Goal: Task Accomplishment & Management: Use online tool/utility

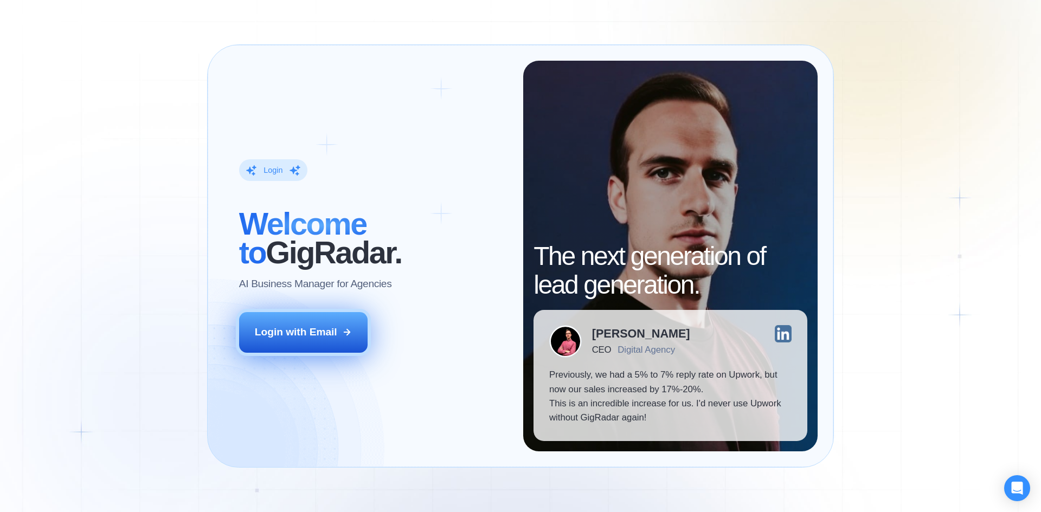
click at [283, 343] on button "Login with Email" at bounding box center [303, 332] width 129 height 40
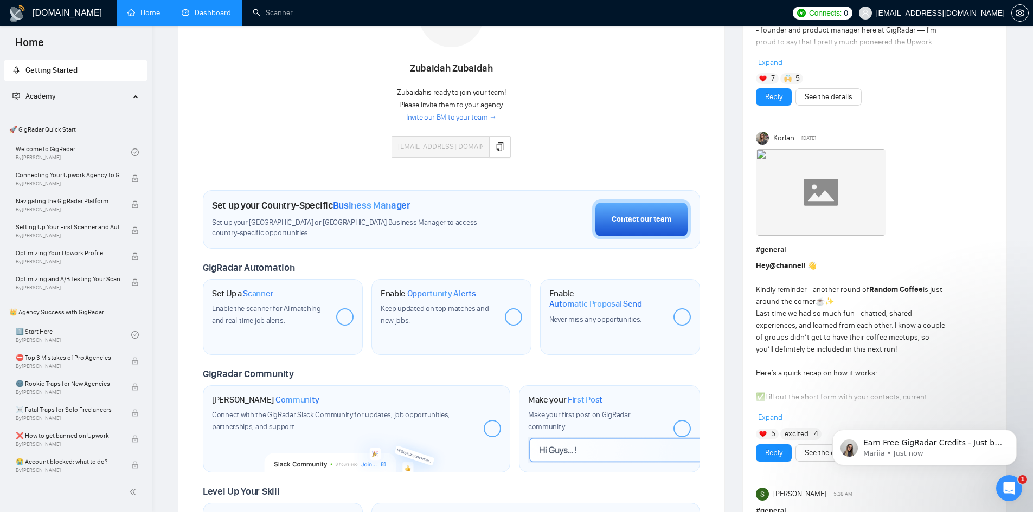
click at [204, 8] on link "Dashboard" at bounding box center [206, 12] width 49 height 9
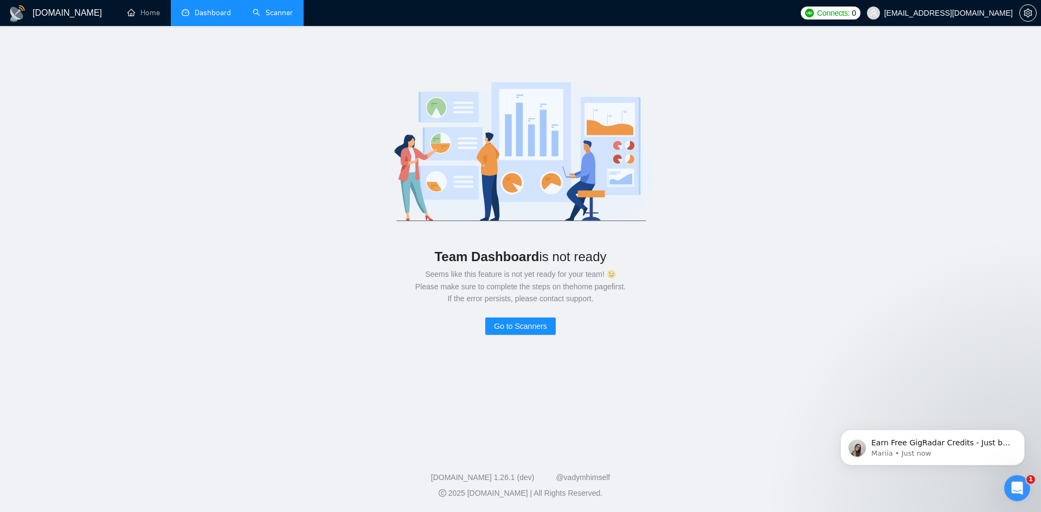
click at [283, 9] on link "Scanner" at bounding box center [273, 12] width 40 height 9
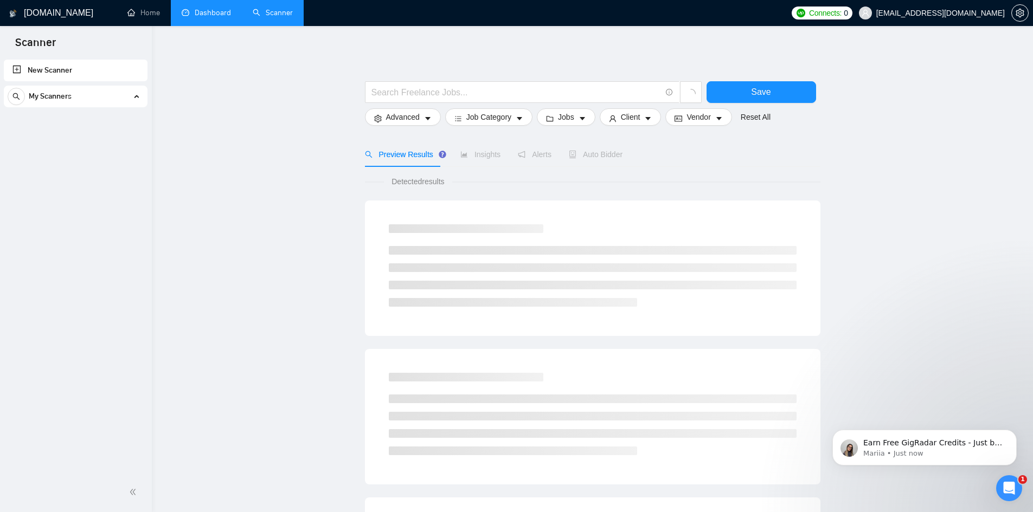
click at [98, 92] on div "My Scanners" at bounding box center [76, 97] width 136 height 22
click at [87, 65] on link "New Scanner" at bounding box center [75, 71] width 126 height 22
click at [393, 85] on span at bounding box center [522, 92] width 314 height 22
click at [394, 87] on input "text" at bounding box center [516, 93] width 290 height 14
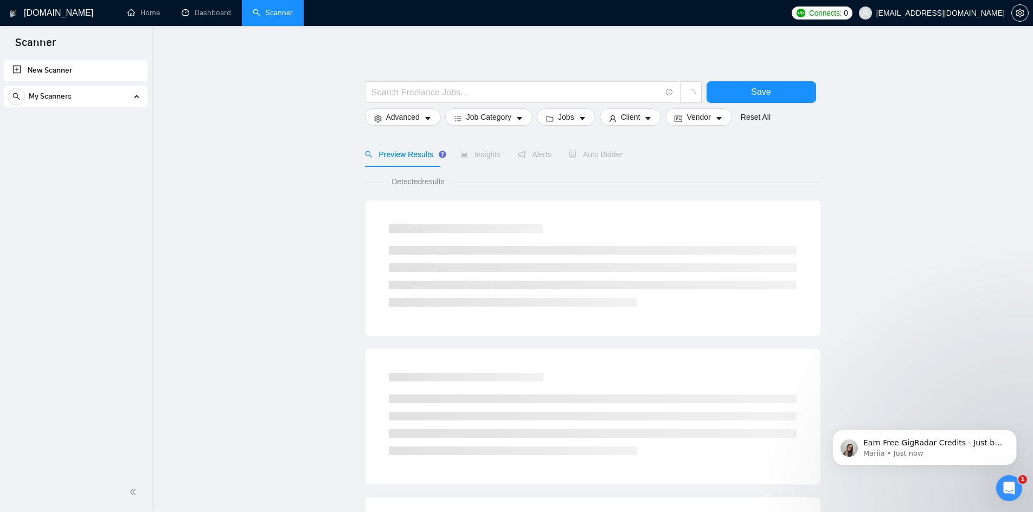
click at [21, 18] on div "[DOMAIN_NAME]" at bounding box center [53, 13] width 89 height 26
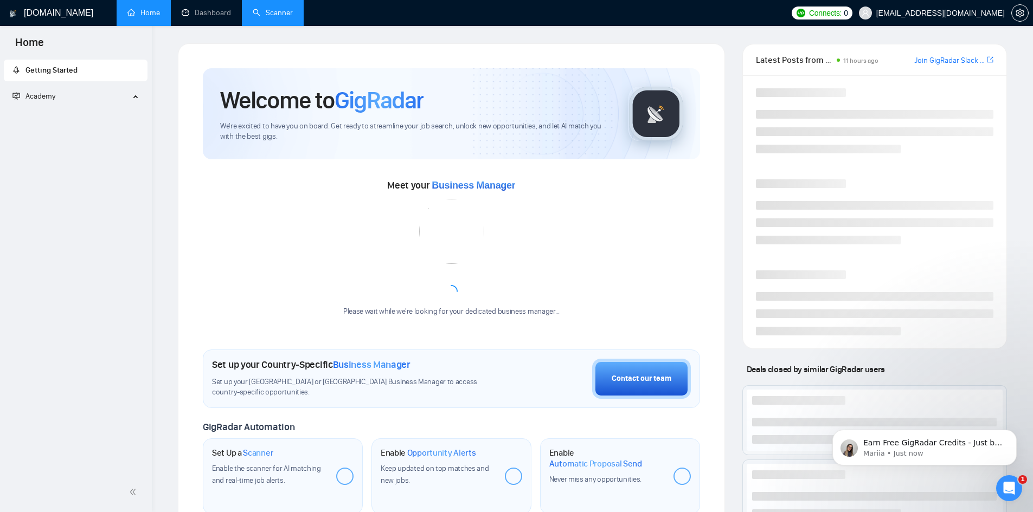
click at [30, 12] on h1 "[DOMAIN_NAME]" at bounding box center [58, 13] width 69 height 26
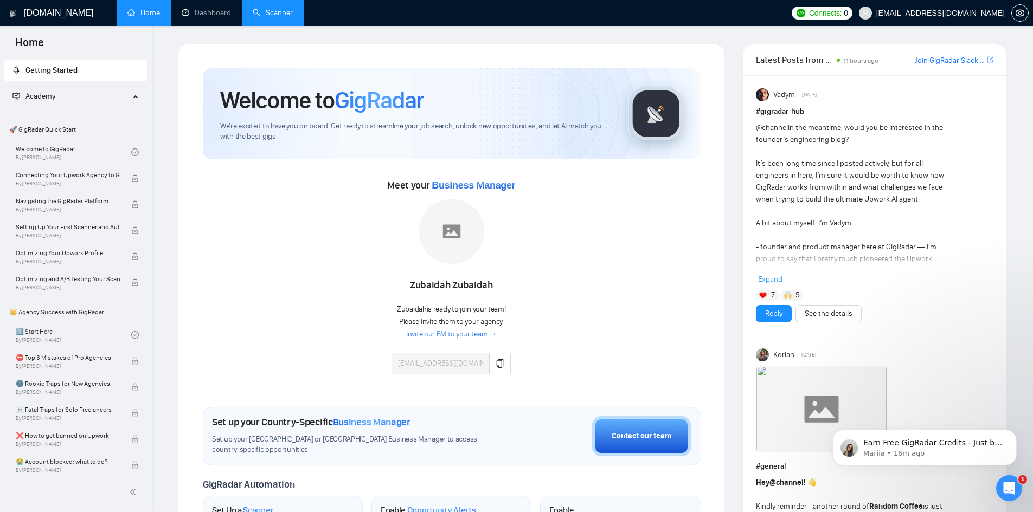
click at [280, 17] on link "Scanner" at bounding box center [273, 12] width 40 height 9
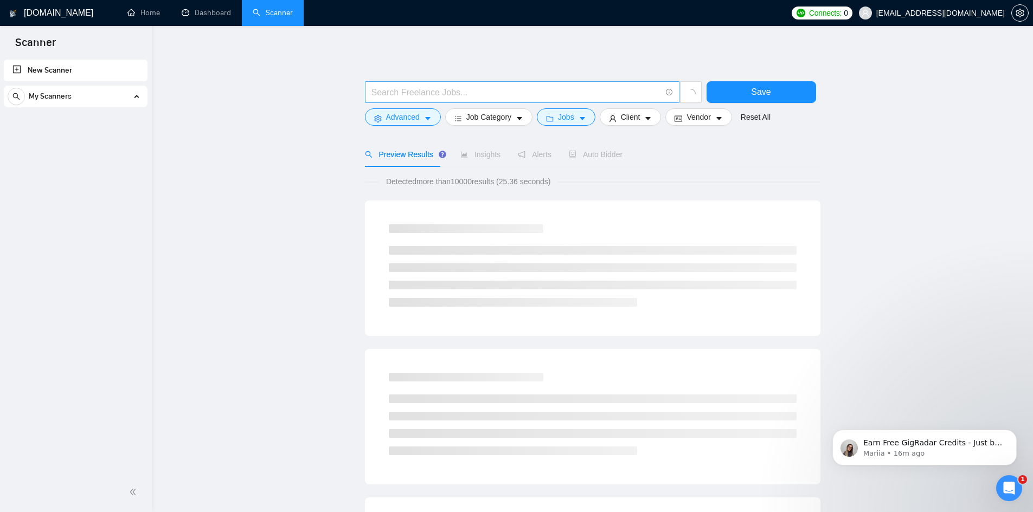
click at [512, 100] on span at bounding box center [522, 92] width 314 height 22
click at [511, 87] on input "text" at bounding box center [516, 93] width 290 height 14
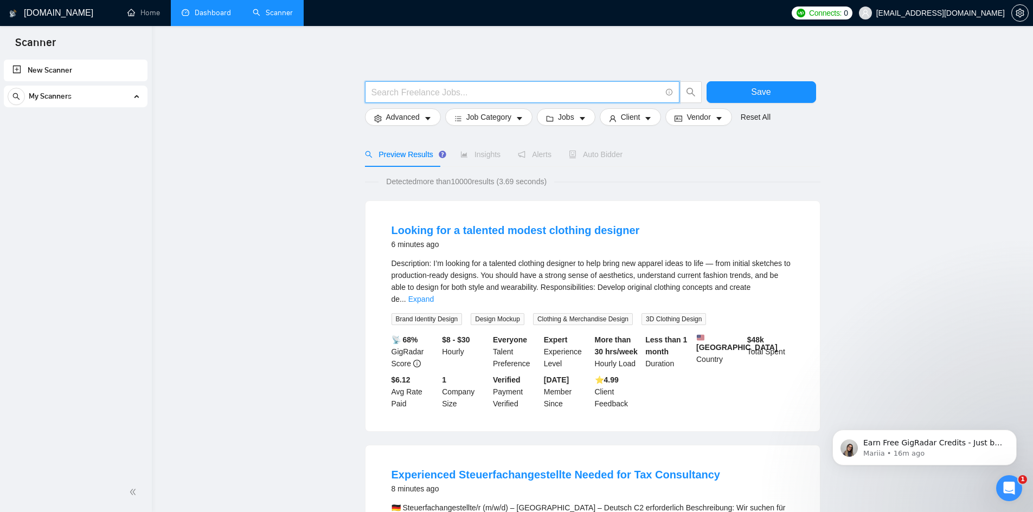
click at [185, 13] on link "Dashboard" at bounding box center [206, 12] width 49 height 9
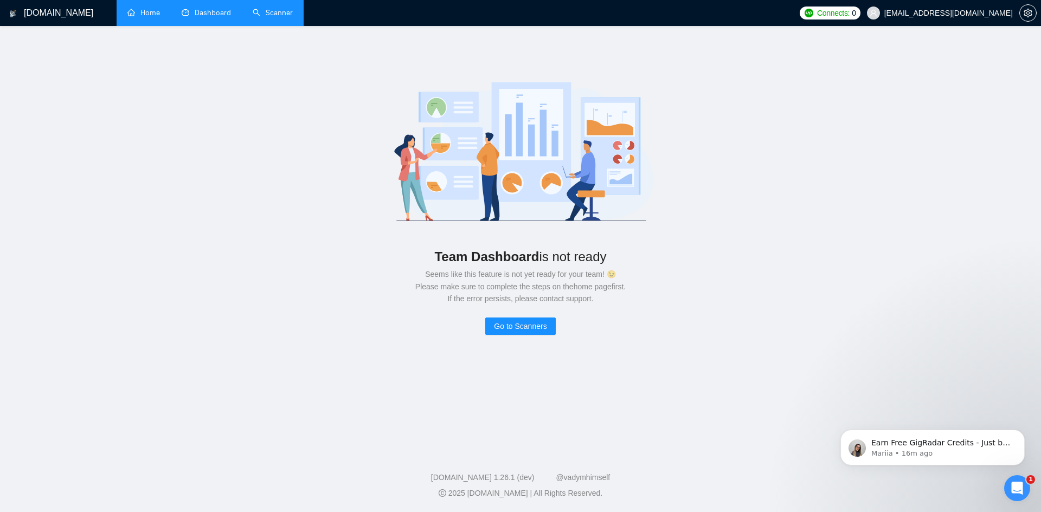
click at [148, 9] on link "Home" at bounding box center [143, 12] width 33 height 9
